Goal: Task Accomplishment & Management: Manage account settings

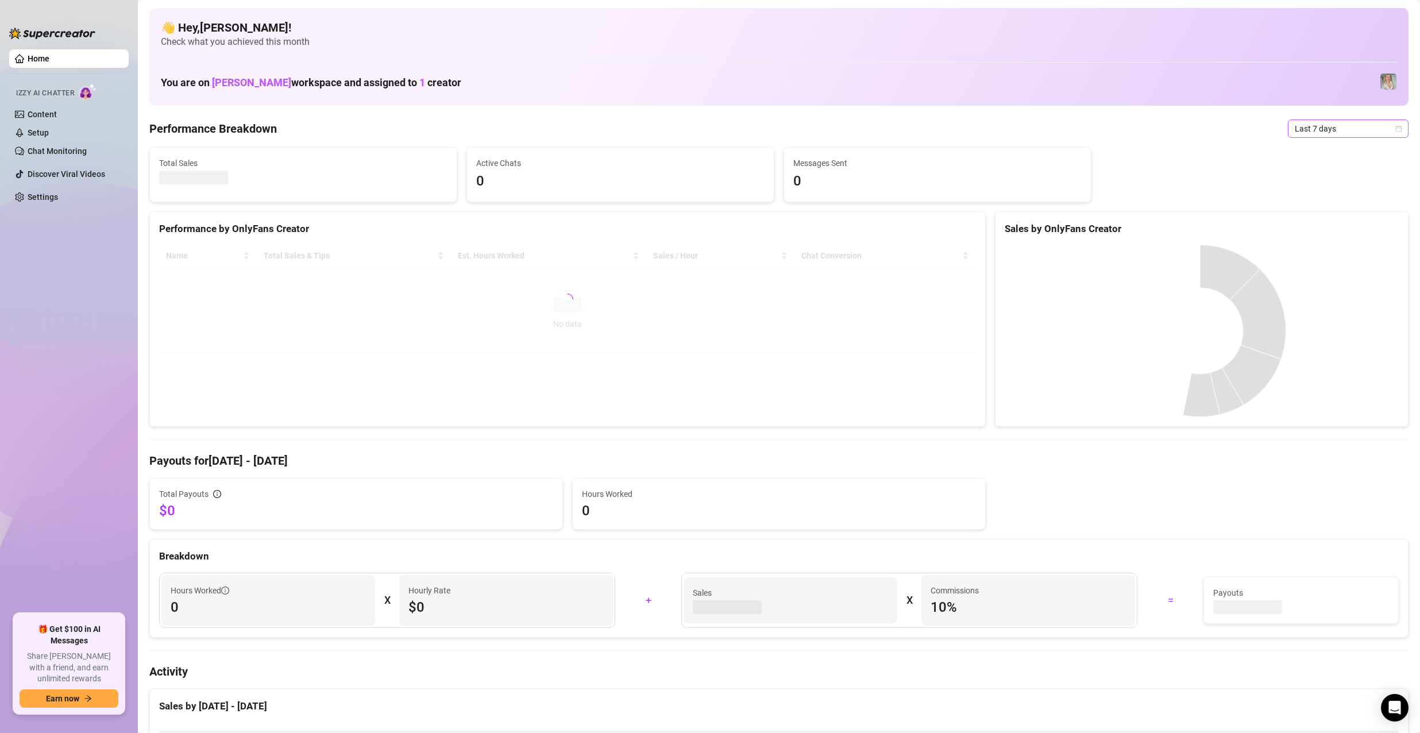
click at [1309, 131] on span "Last 7 days" at bounding box center [1348, 128] width 107 height 17
click at [1322, 187] on div "Last 30 days" at bounding box center [1338, 188] width 102 height 13
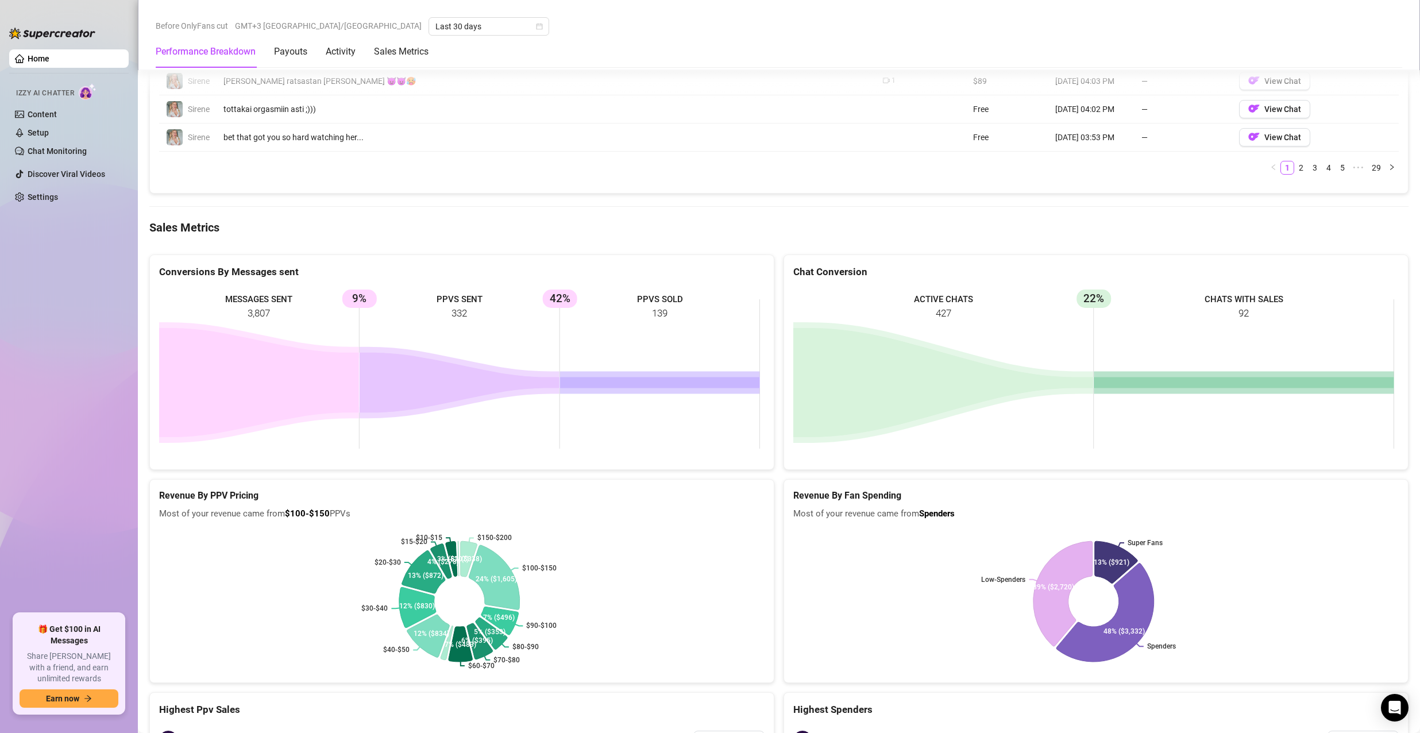
scroll to position [1379, 0]
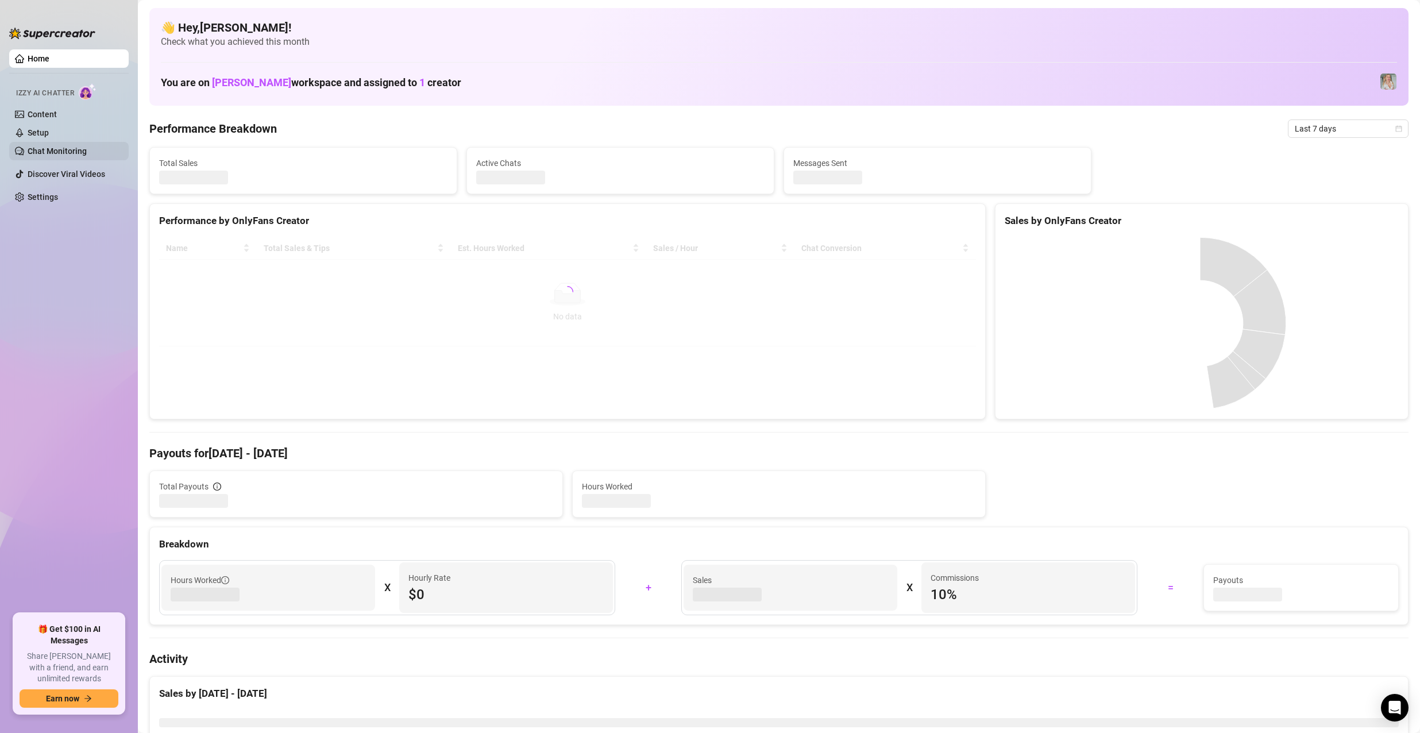
click at [79, 153] on link "Chat Monitoring" at bounding box center [57, 150] width 59 height 9
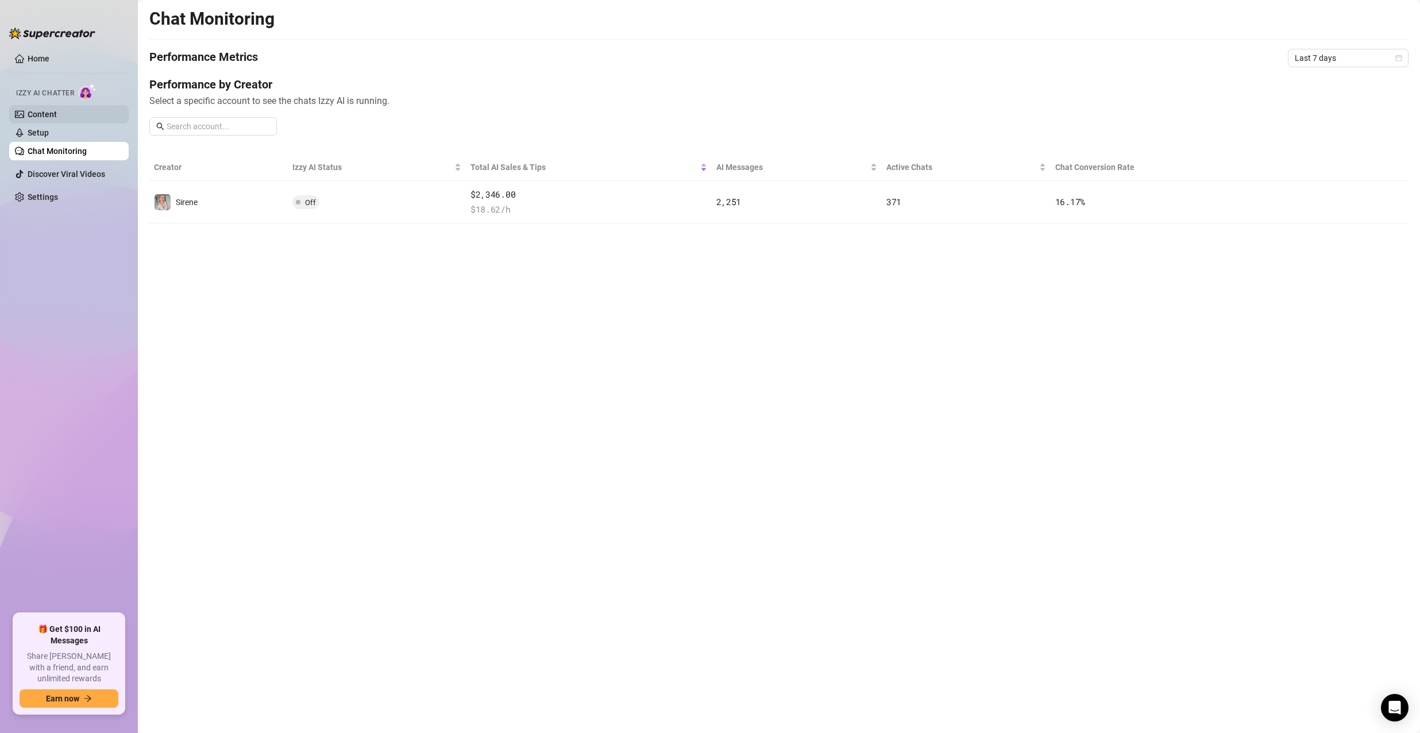
click at [56, 119] on link "Content" at bounding box center [42, 114] width 29 height 9
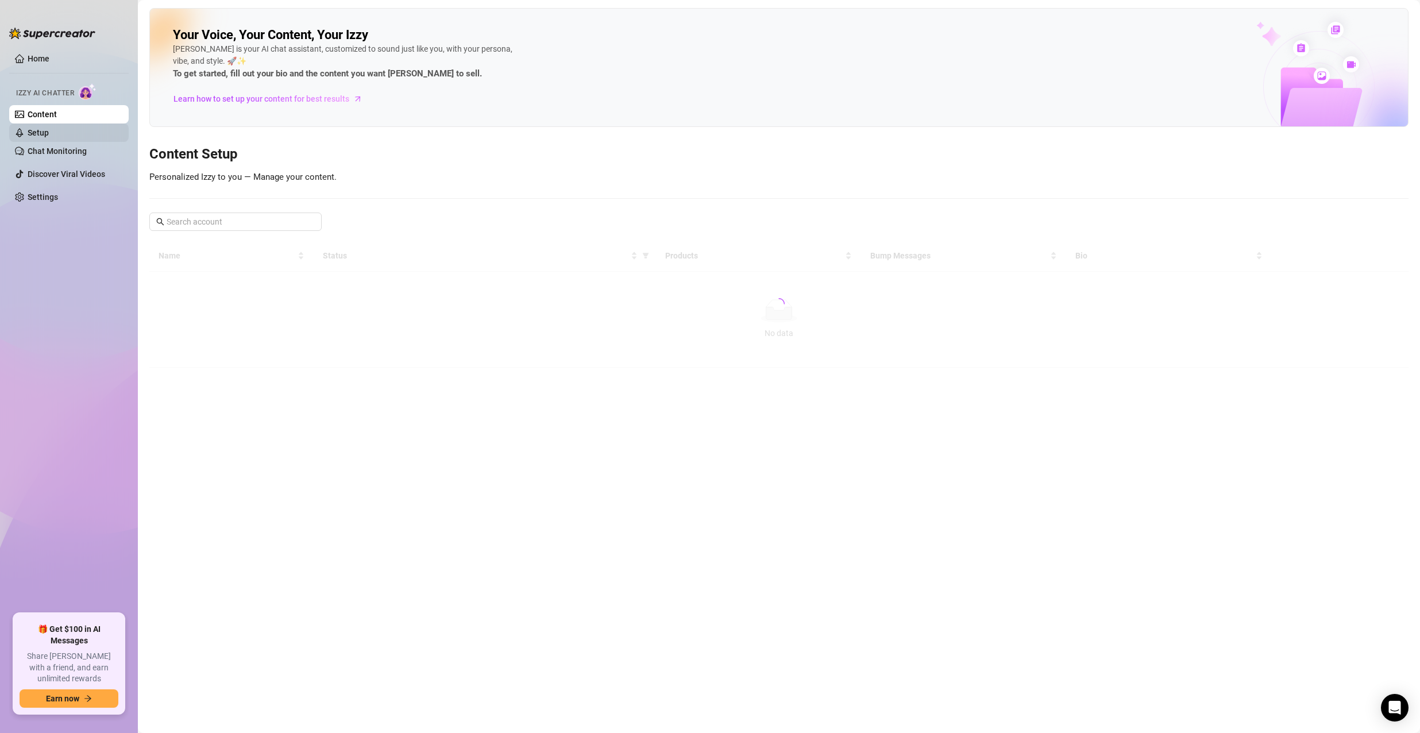
click at [49, 132] on link "Setup" at bounding box center [38, 132] width 21 height 9
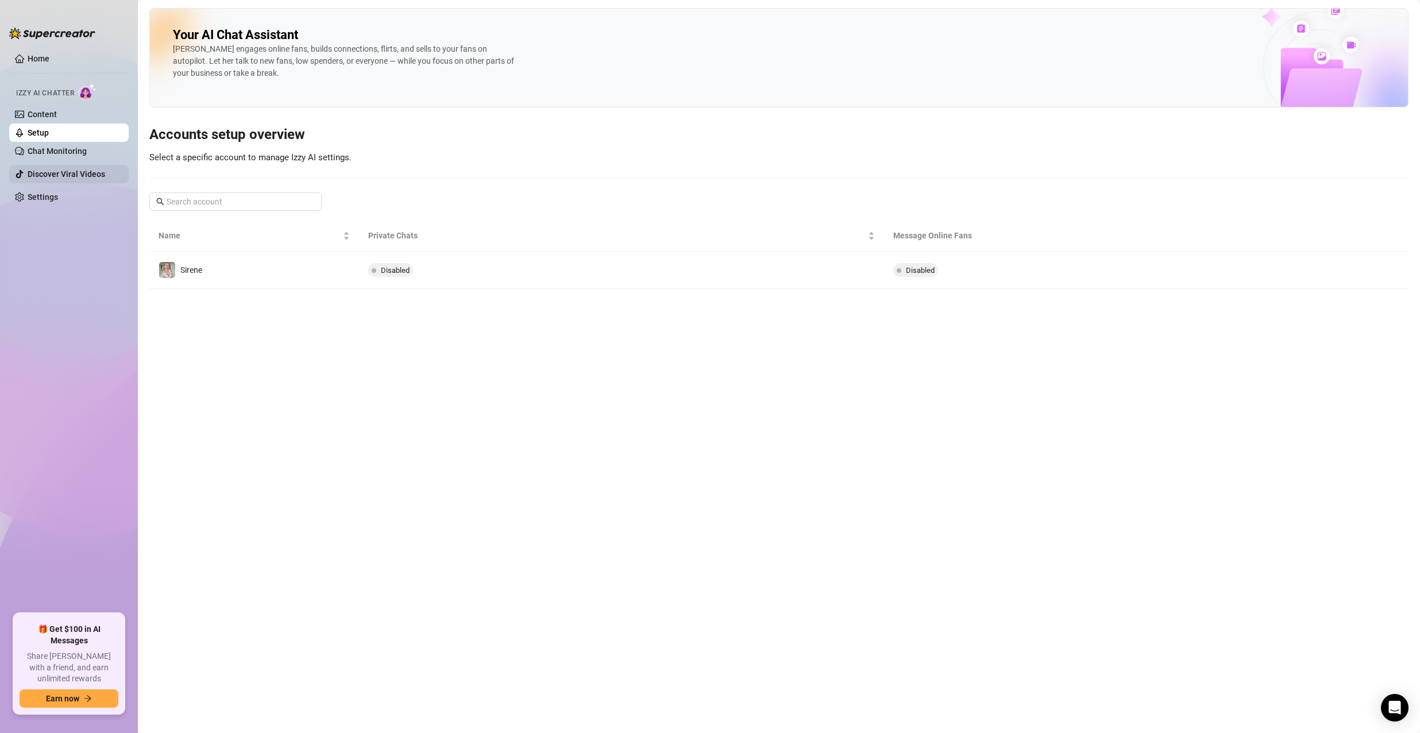
click at [67, 177] on link "Discover Viral Videos" at bounding box center [67, 173] width 78 height 9
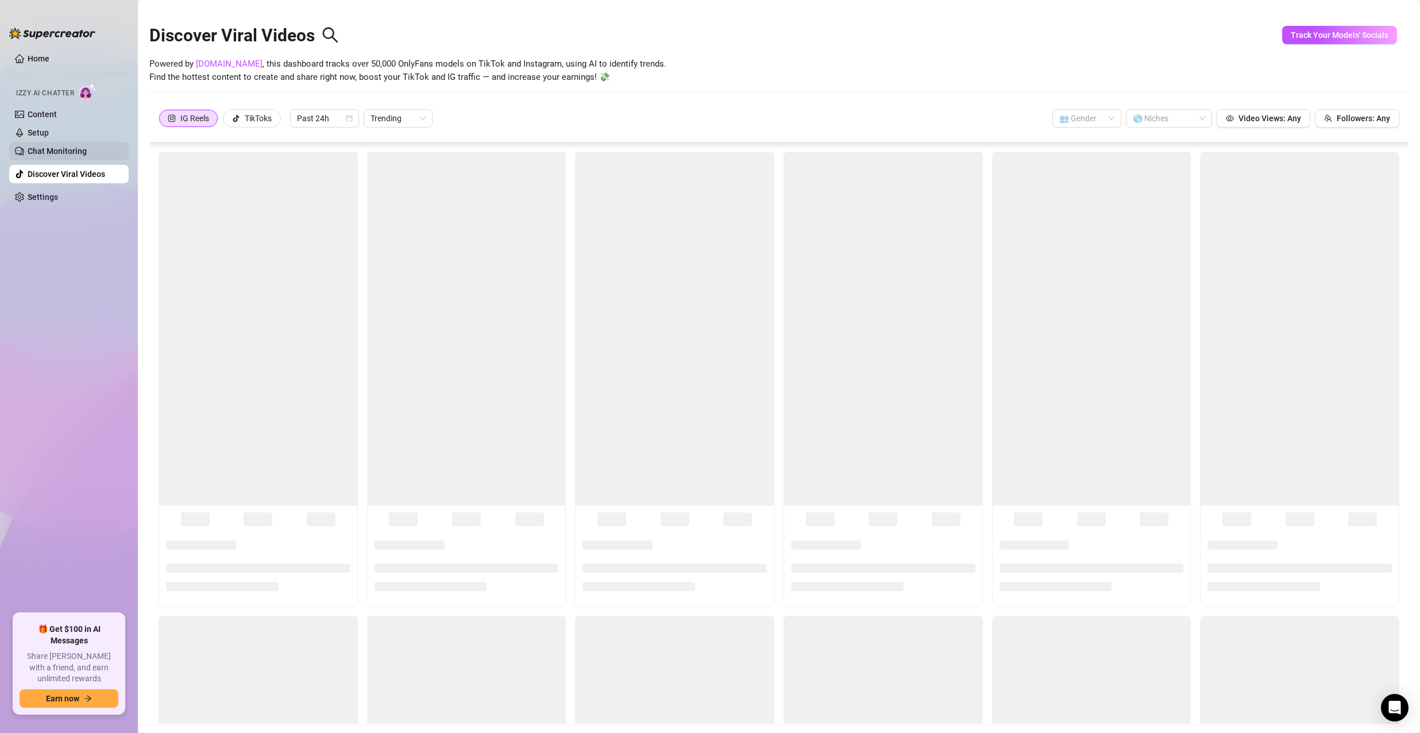
click at [68, 152] on link "Chat Monitoring" at bounding box center [57, 150] width 59 height 9
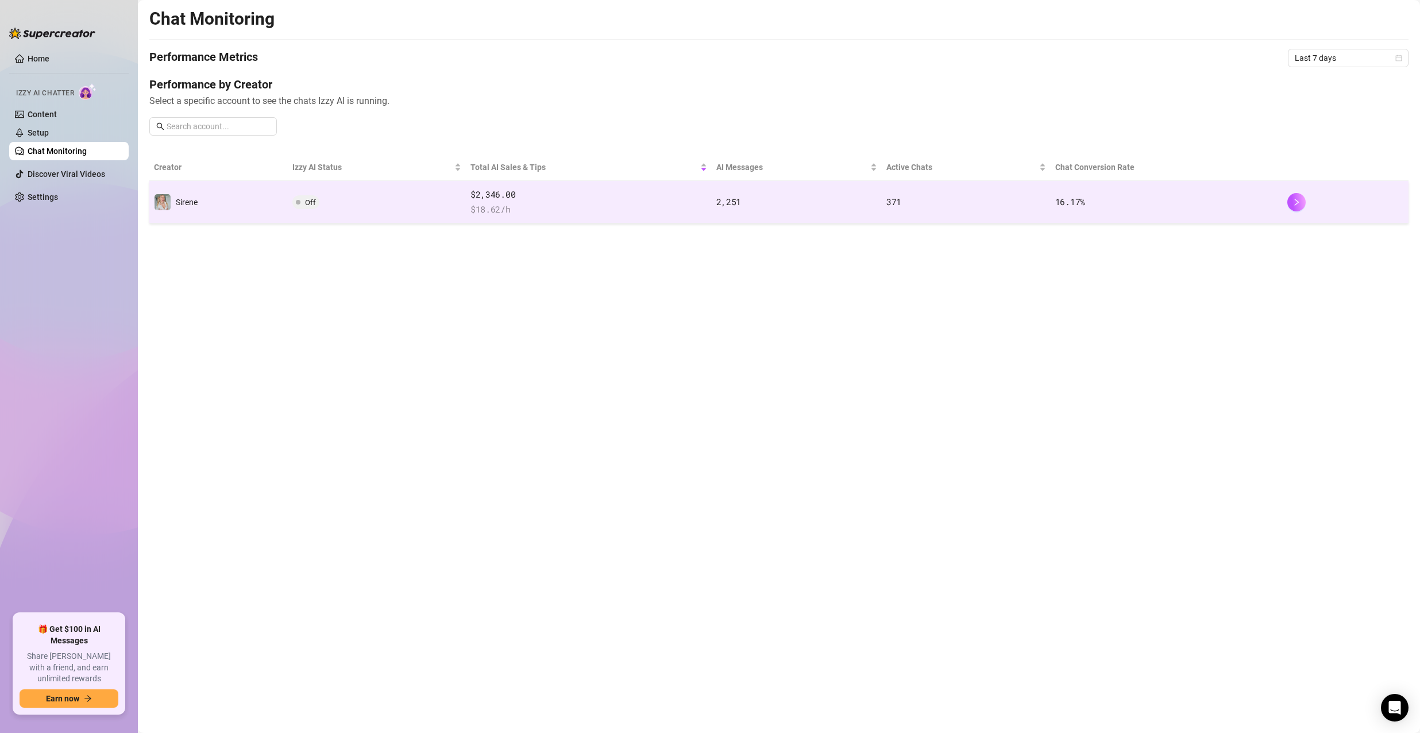
click at [1306, 205] on div at bounding box center [1345, 202] width 117 height 18
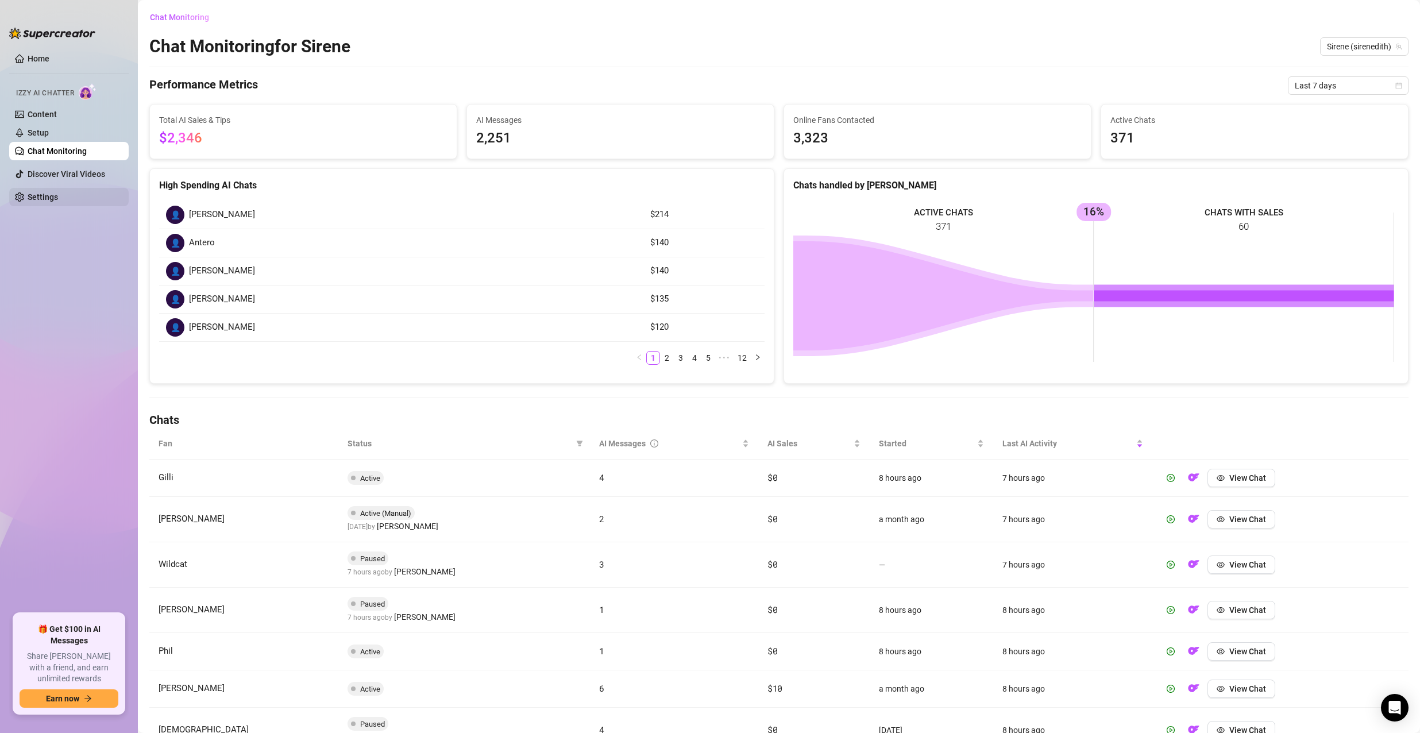
click at [58, 194] on link "Settings" at bounding box center [43, 196] width 30 height 9
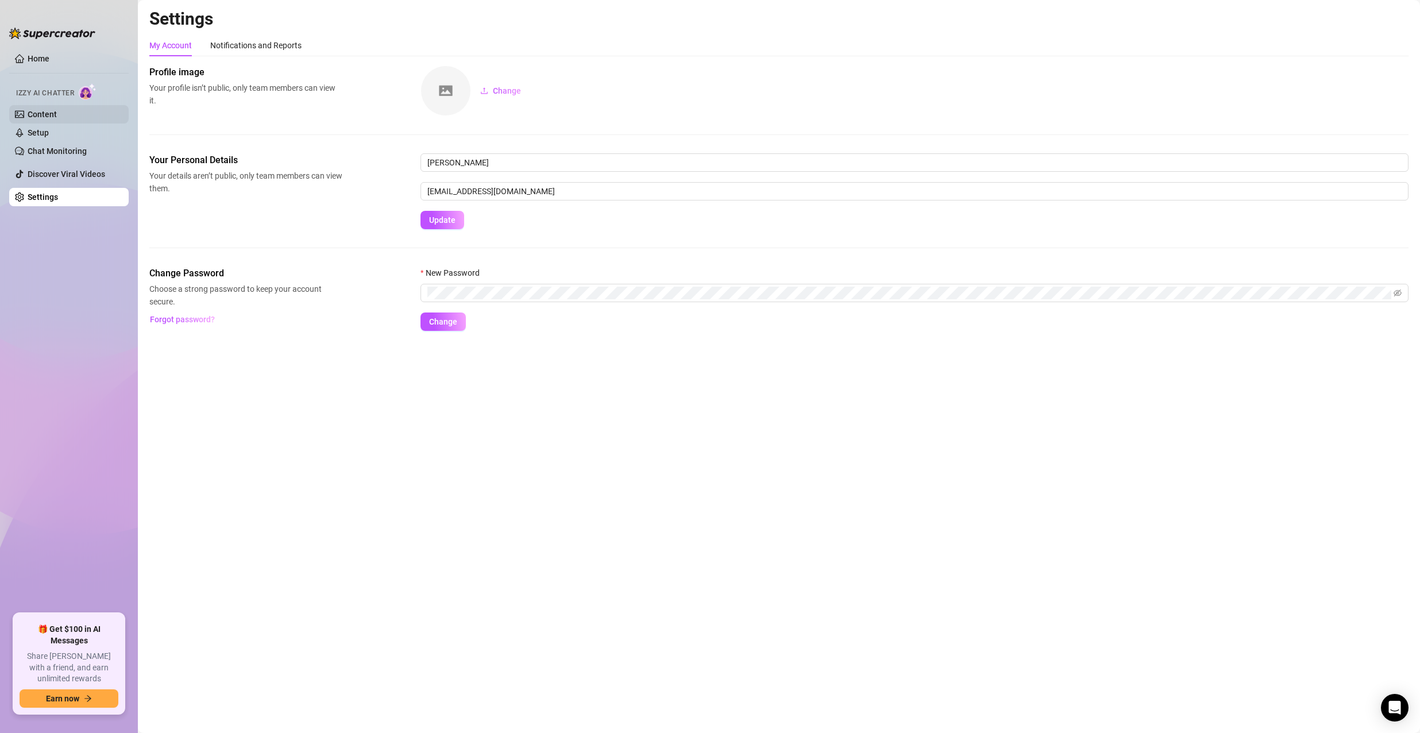
click at [48, 118] on link "Content" at bounding box center [42, 114] width 29 height 9
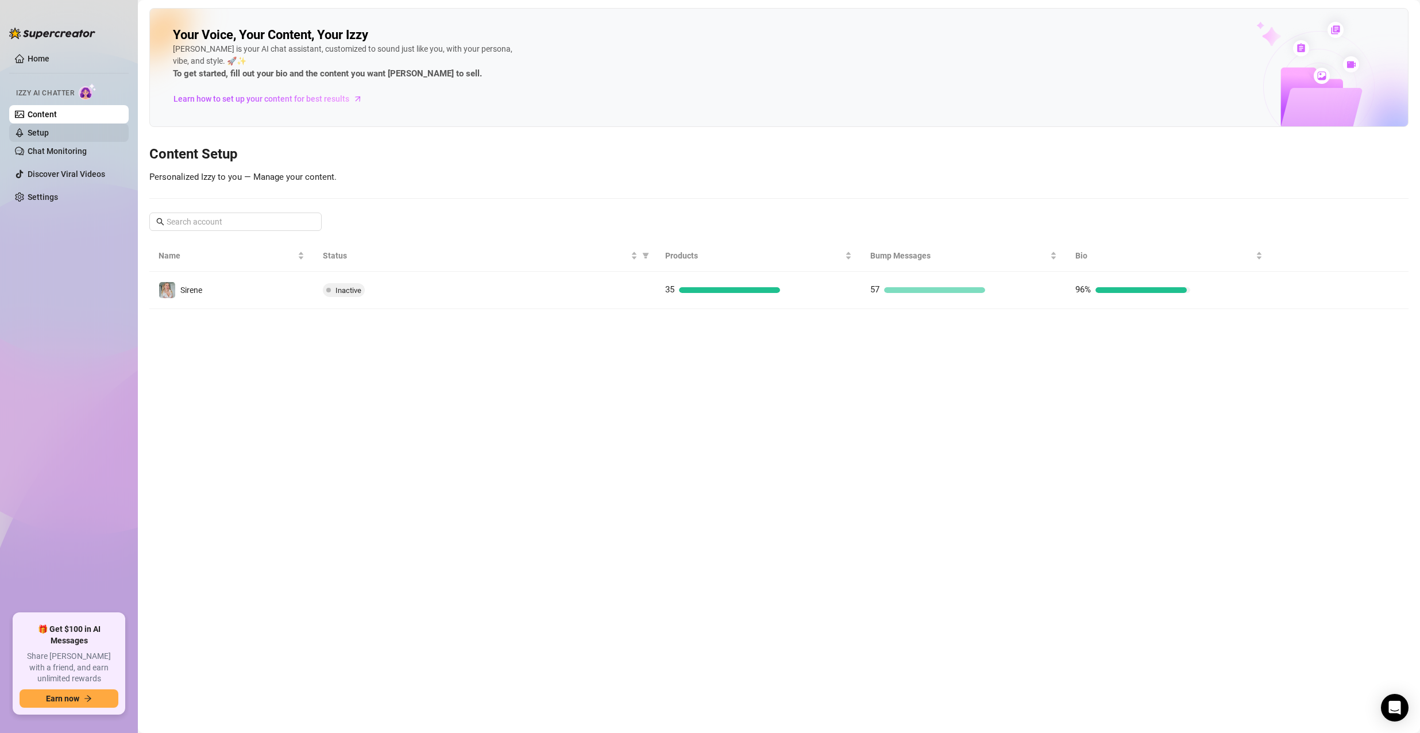
click at [28, 137] on link "Setup" at bounding box center [38, 132] width 21 height 9
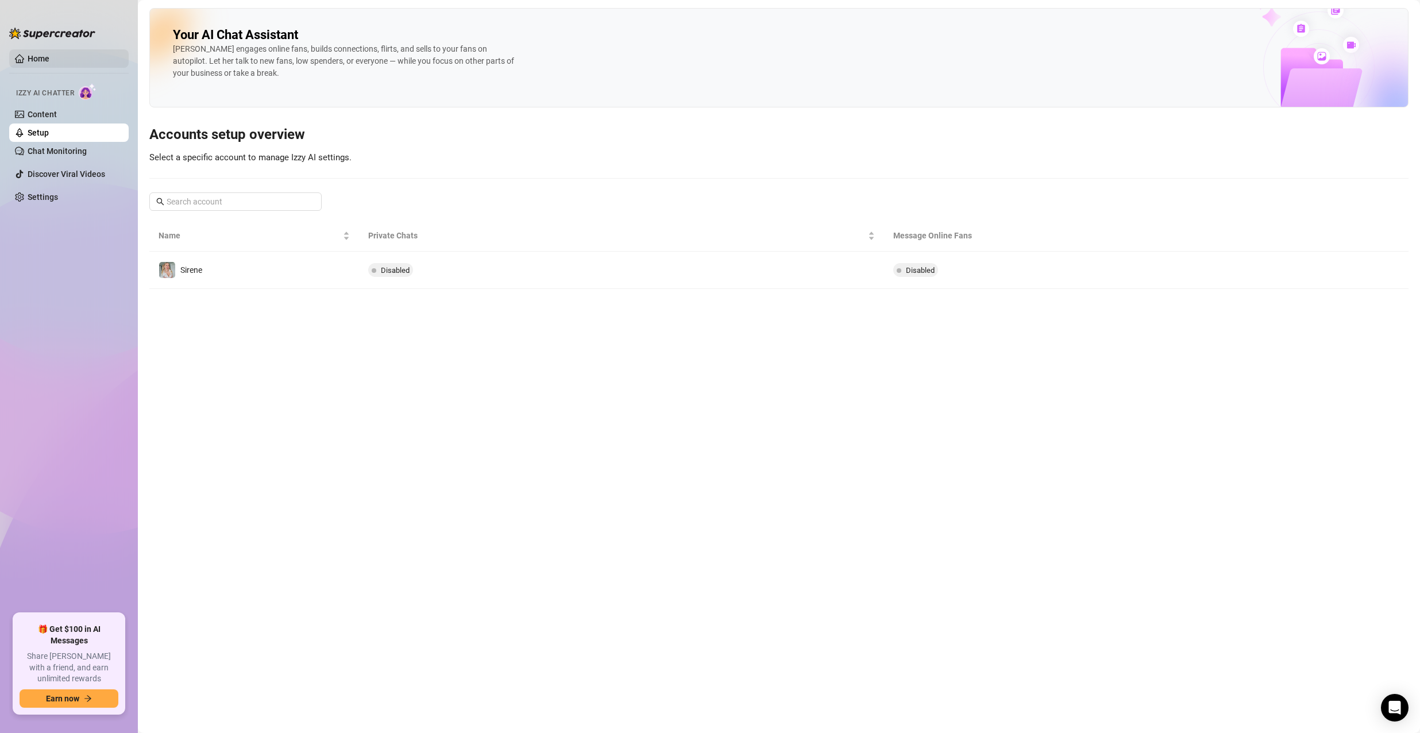
click at [32, 54] on link "Home" at bounding box center [39, 58] width 22 height 9
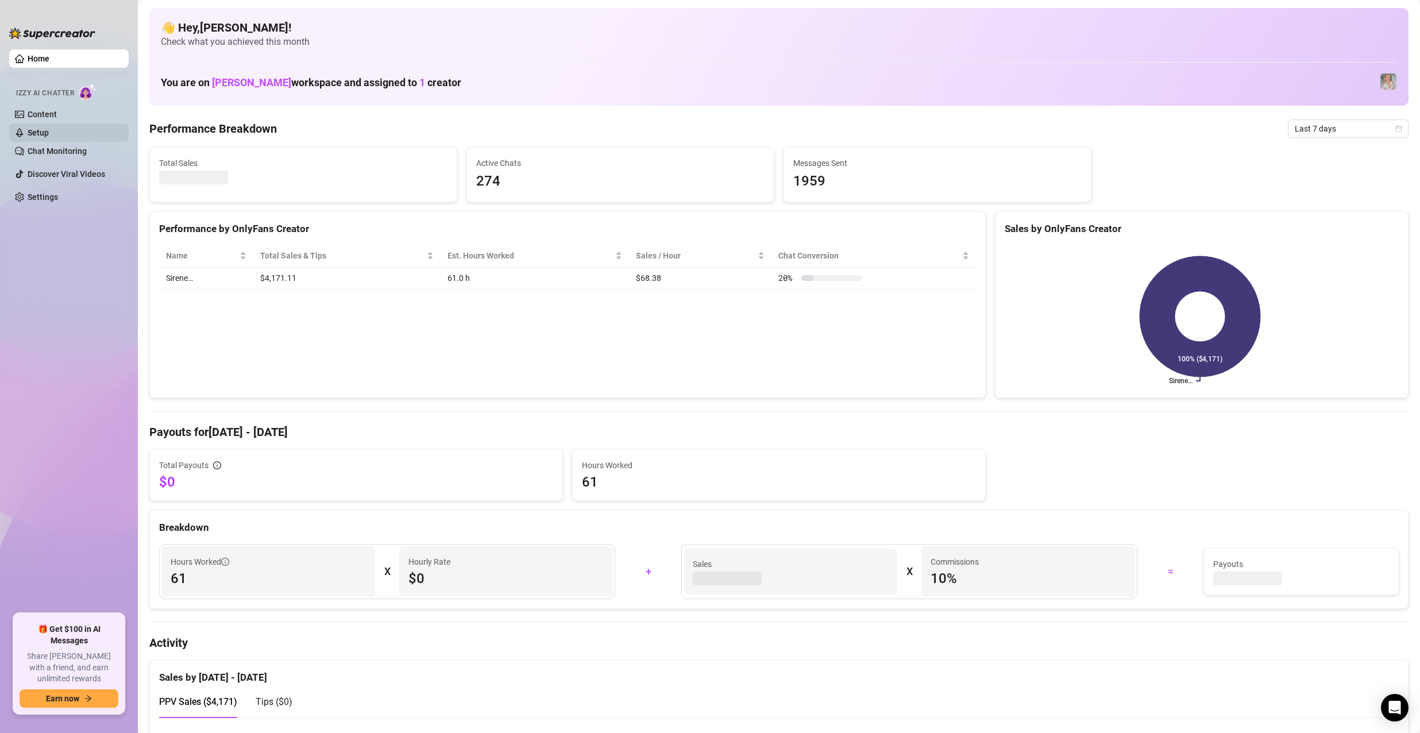
click at [49, 136] on link "Setup" at bounding box center [38, 132] width 21 height 9
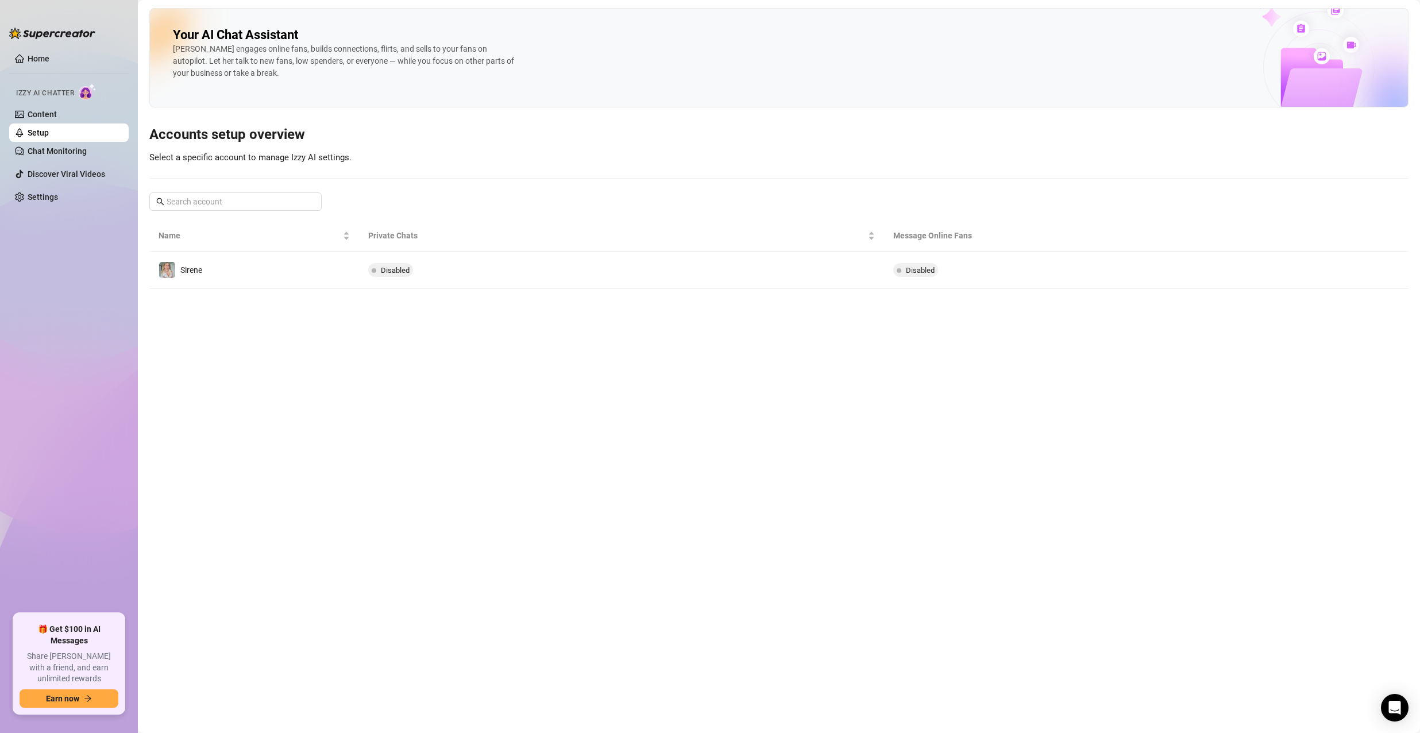
click at [518, 49] on div "Your AI Chat Assistant [PERSON_NAME] engages online fans, builds connections, f…" at bounding box center [778, 57] width 1259 height 99
click at [1330, 61] on img at bounding box center [1319, 48] width 178 height 117
click at [218, 61] on div "[PERSON_NAME] engages online fans, builds connections, flirts, and sells to you…" at bounding box center [345, 61] width 345 height 36
click at [201, 138] on h3 "Accounts setup overview" at bounding box center [778, 135] width 1259 height 18
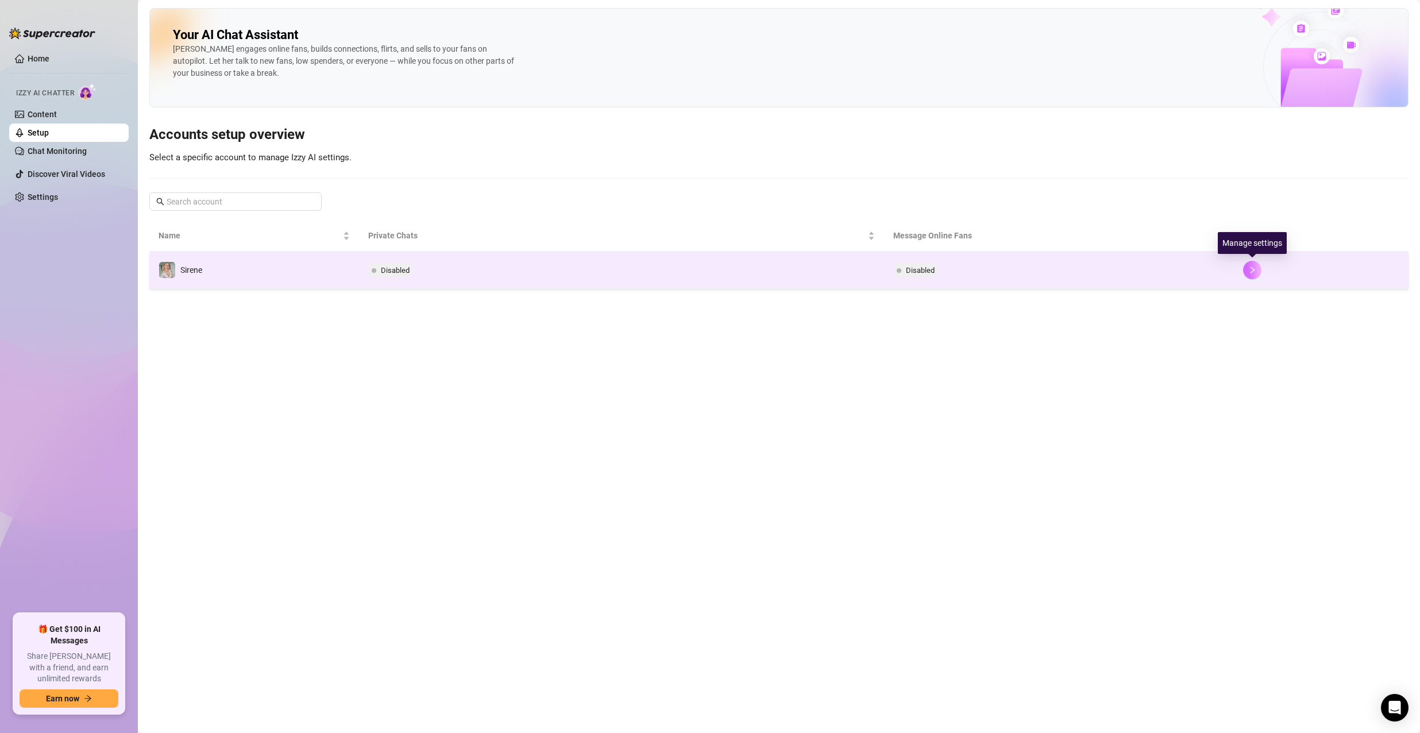
click at [1256, 275] on button "button" at bounding box center [1252, 270] width 18 height 18
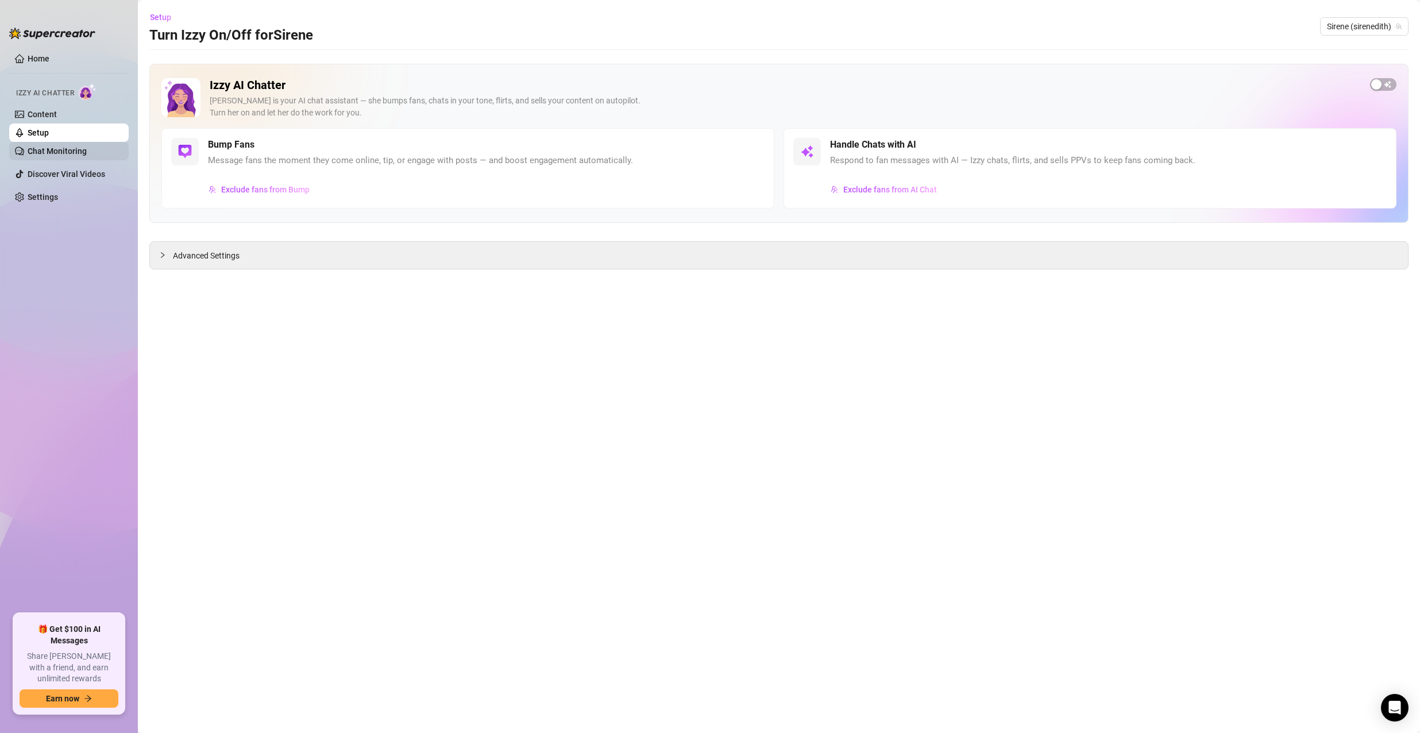
click at [57, 146] on link "Chat Monitoring" at bounding box center [57, 150] width 59 height 9
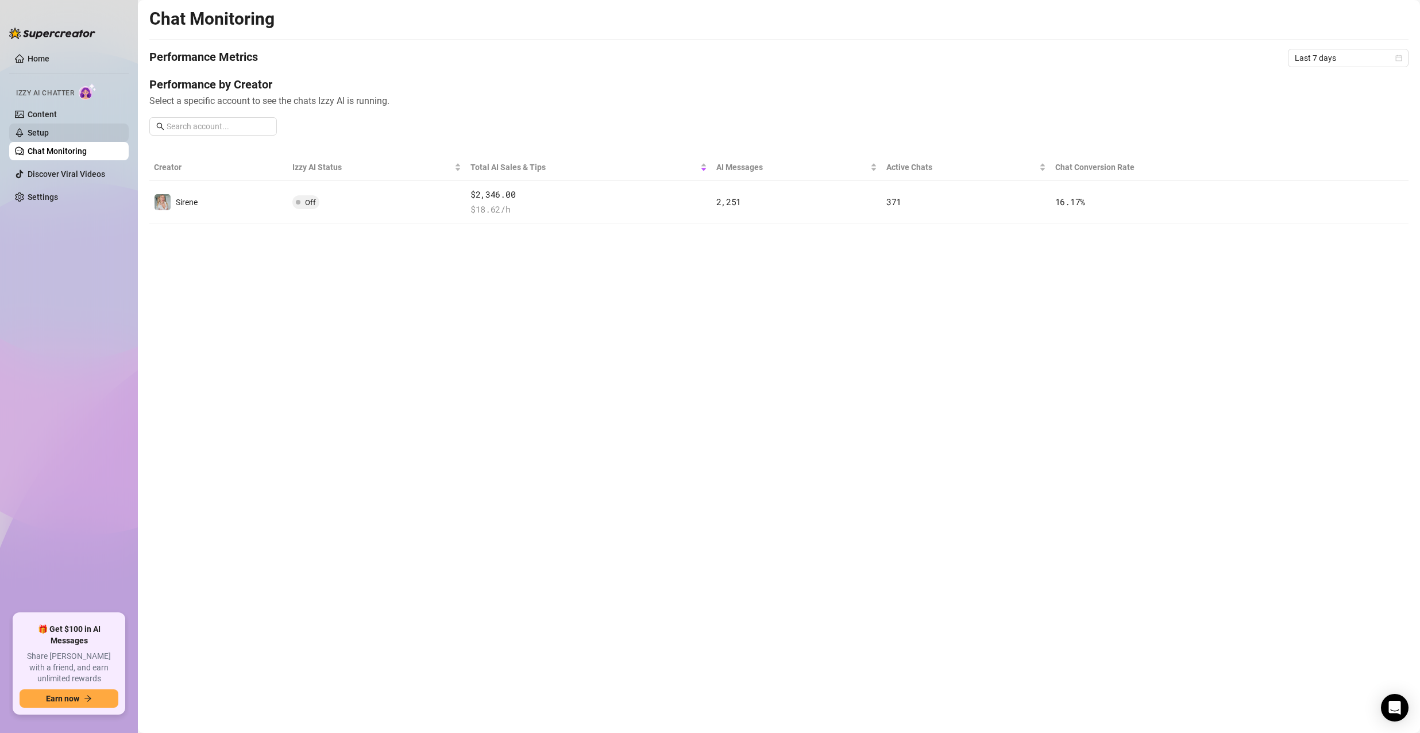
click at [49, 133] on link "Setup" at bounding box center [38, 132] width 21 height 9
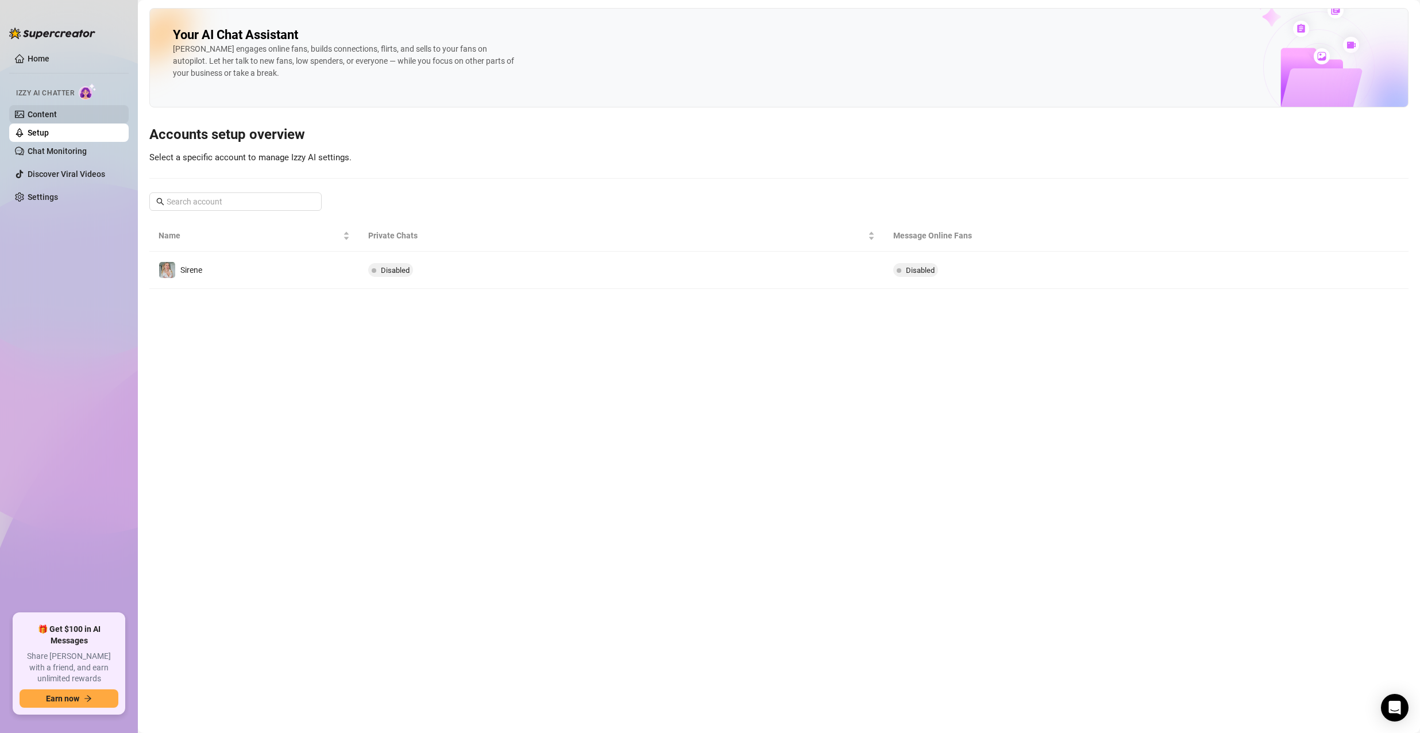
click at [57, 119] on link "Content" at bounding box center [42, 114] width 29 height 9
